Goal: Task Accomplishment & Management: Manage account settings

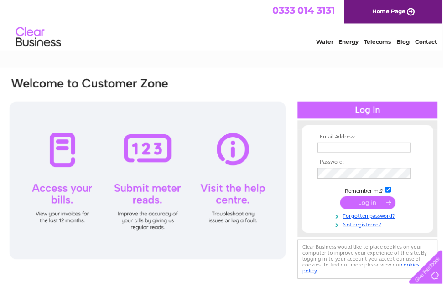
click at [341, 148] on input "text" at bounding box center [368, 149] width 94 height 10
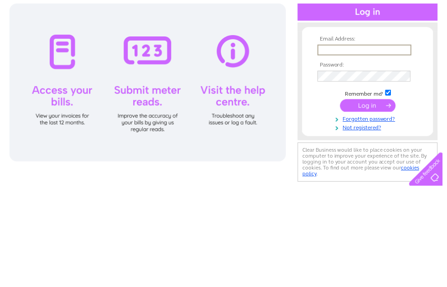
type input "ruthpacker@hotmail.co.uk"
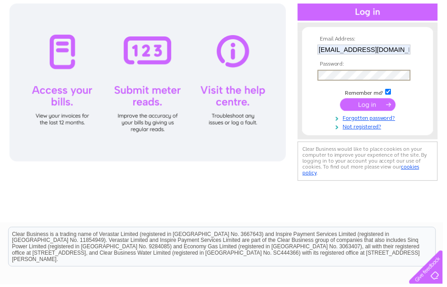
scroll to position [99, 0]
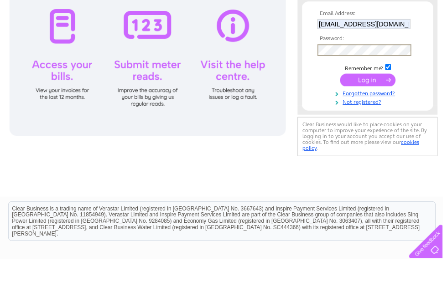
click at [371, 100] on input "submit" at bounding box center [372, 106] width 56 height 13
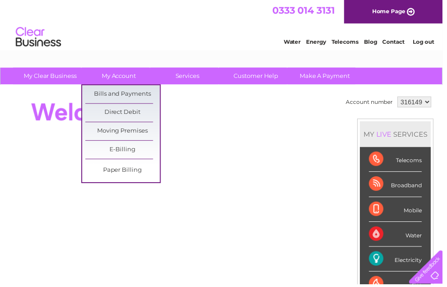
click at [123, 93] on link "Bills and Payments" at bounding box center [123, 95] width 75 height 18
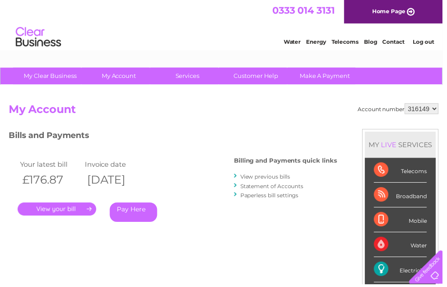
click at [55, 209] on link "." at bounding box center [57, 211] width 79 height 13
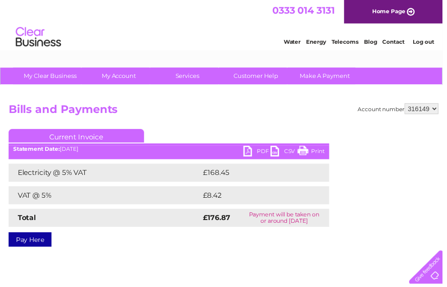
click at [254, 153] on link "PDF" at bounding box center [259, 153] width 27 height 13
